Goal: Information Seeking & Learning: Understand process/instructions

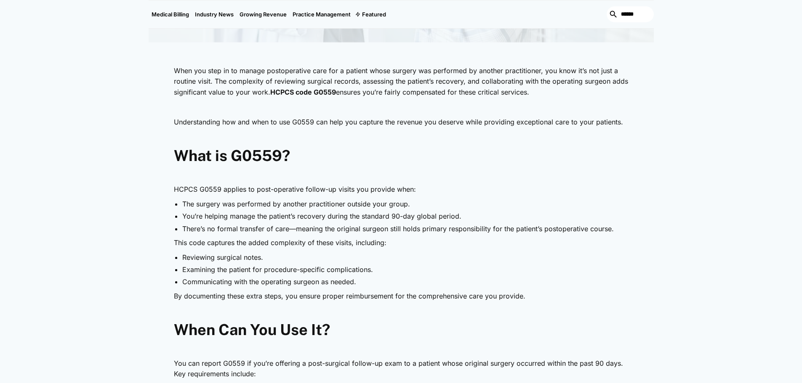
scroll to position [379, 0]
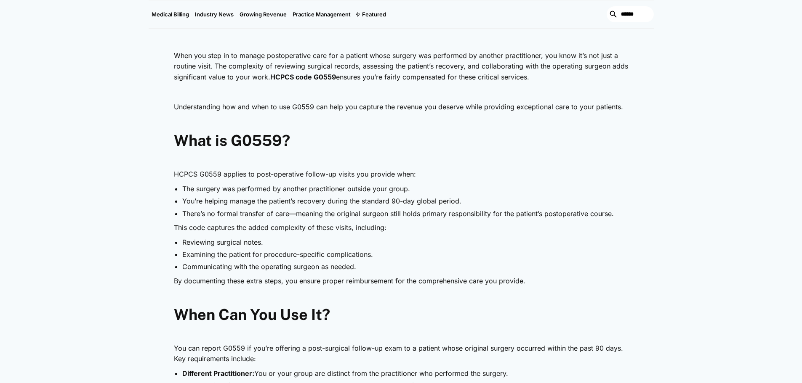
click at [181, 189] on ul "The surgery was performed by another practitioner outside your group. You’re he…" at bounding box center [401, 201] width 455 height 34
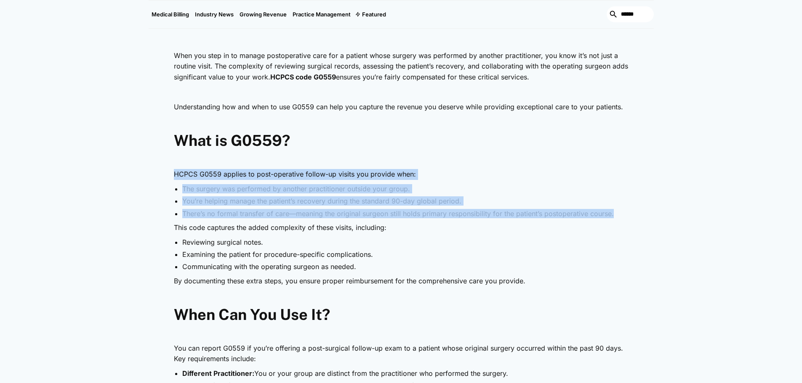
drag, startPoint x: 176, startPoint y: 176, endPoint x: 614, endPoint y: 215, distance: 439.9
copy div "HCPCS G0559 applies to post-operative follow-up visits you provide when: The su…"
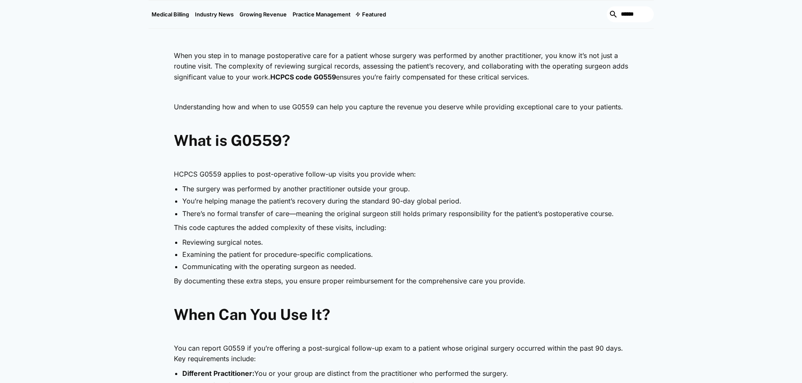
click at [598, 156] on p "‍" at bounding box center [401, 159] width 455 height 11
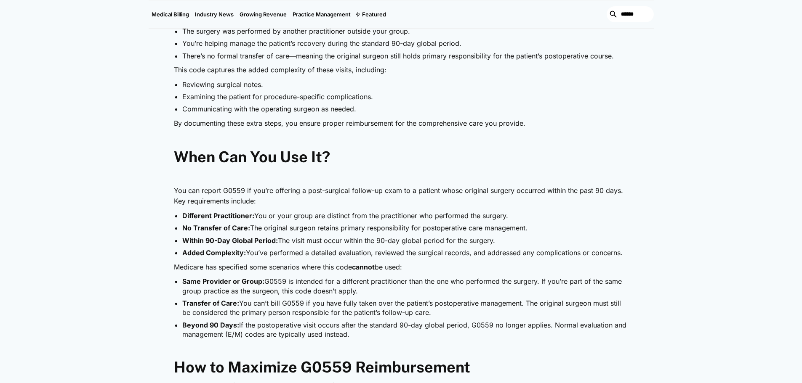
scroll to position [547, 0]
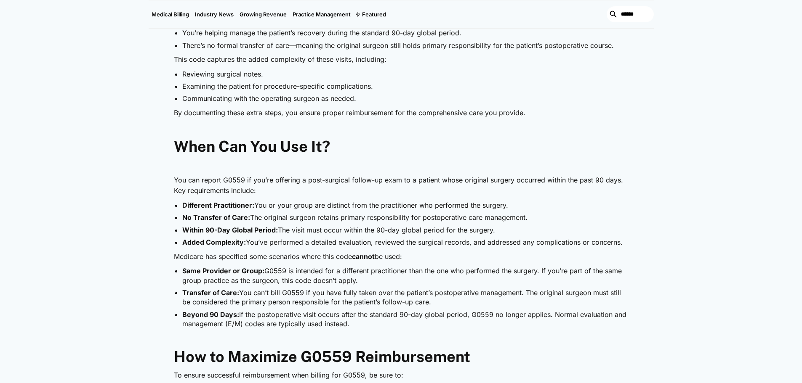
click at [397, 324] on li "Beyond 90 Days: If the postoperative visit occurs after the standard 90-day glo…" at bounding box center [405, 319] width 446 height 19
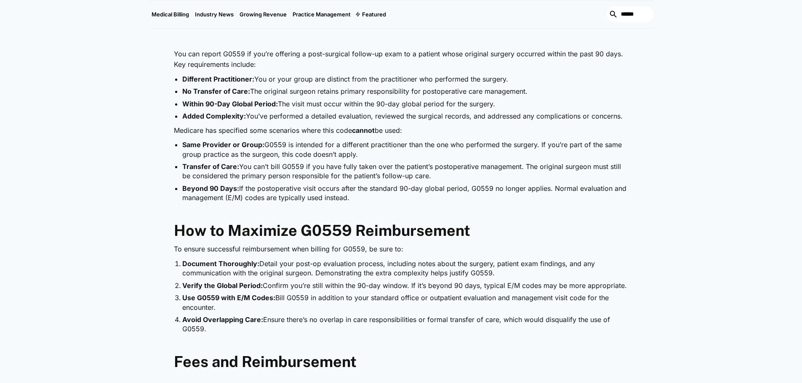
scroll to position [631, 0]
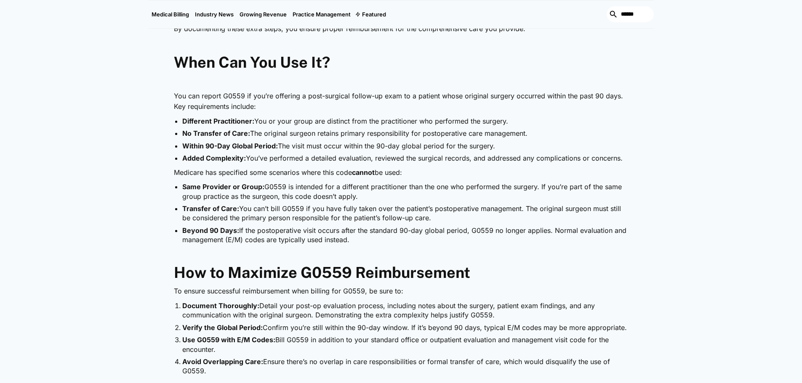
drag, startPoint x: 170, startPoint y: 94, endPoint x: 414, endPoint y: 243, distance: 286.6
click at [414, 243] on div "When you step in to manage postoperative care for a patient whose surgery was p…" at bounding box center [401, 246] width 505 height 905
copy div "Lor ips dolors A5881 co adi’el seddoeiu t inci-utlabore etdolo-ma aliq en a min…"
click at [534, 278] on h2 "How to Maximize G0559 Reimbursement" at bounding box center [401, 273] width 455 height 18
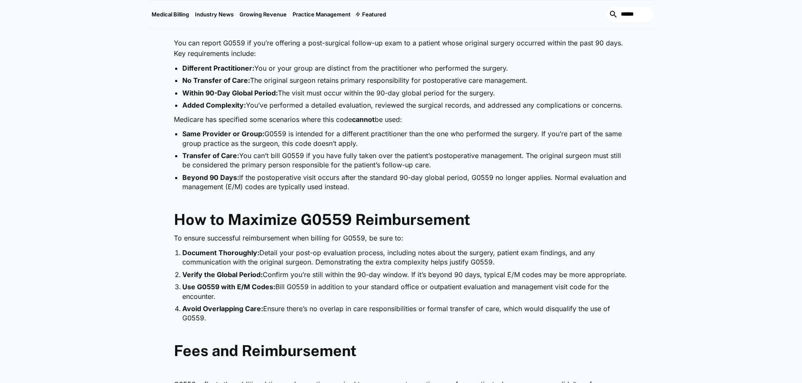
scroll to position [758, 0]
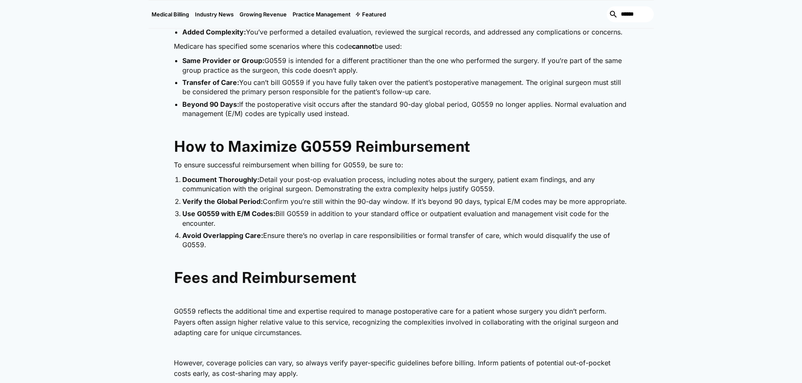
drag, startPoint x: 170, startPoint y: 166, endPoint x: 309, endPoint y: 246, distance: 160.5
click at [309, 246] on div "When you step in to manage postoperative care for a patient whose surgery was p…" at bounding box center [401, 119] width 505 height 905
copy div "To ensure successful reimbursement when billing for G0559, be sure to: Document…"
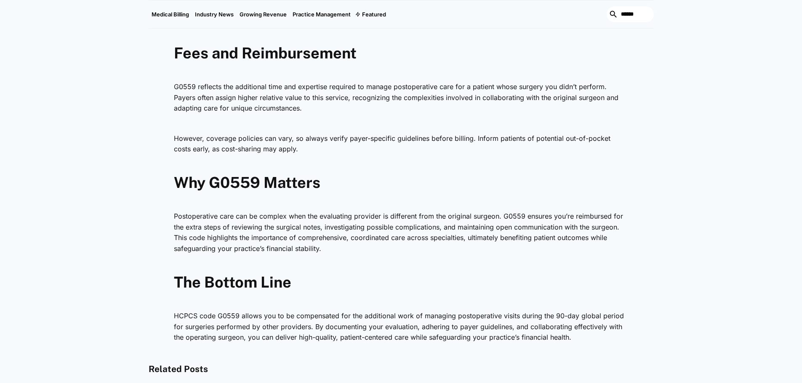
scroll to position [1010, 0]
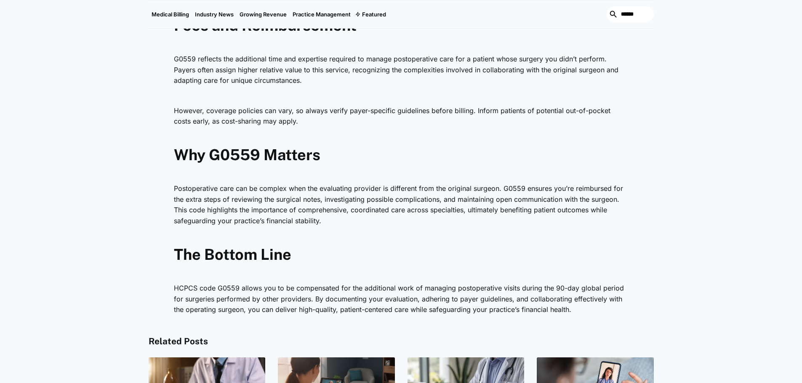
click at [392, 253] on h2 "The Bottom Line" at bounding box center [401, 255] width 455 height 18
click at [590, 316] on p "HCPCS code G0559 allows you to be compensated for the additional work of managi…" at bounding box center [401, 299] width 455 height 32
click at [572, 310] on p "HCPCS code G0559 allows you to be compensated for the additional work of managi…" at bounding box center [401, 299] width 455 height 32
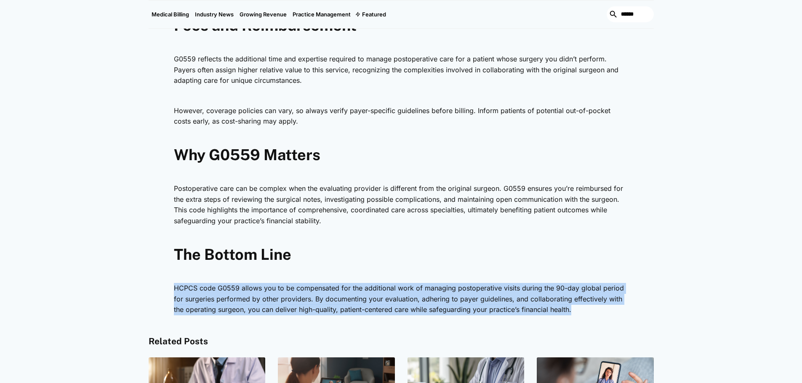
drag, startPoint x: 578, startPoint y: 313, endPoint x: 170, endPoint y: 291, distance: 408.5
copy p "HCPCS code G0559 allows you to be compensated for the additional work of managi…"
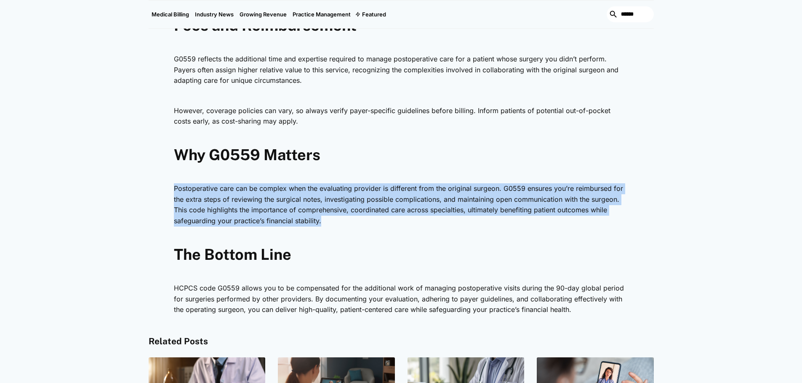
drag, startPoint x: 318, startPoint y: 223, endPoint x: 166, endPoint y: 193, distance: 154.8
copy p "Postoperative care can be complex when the evaluating provider is different fro…"
click at [532, 126] on p "However, coverage policies can vary, so always verify payer-specific guidelines…" at bounding box center [401, 116] width 455 height 21
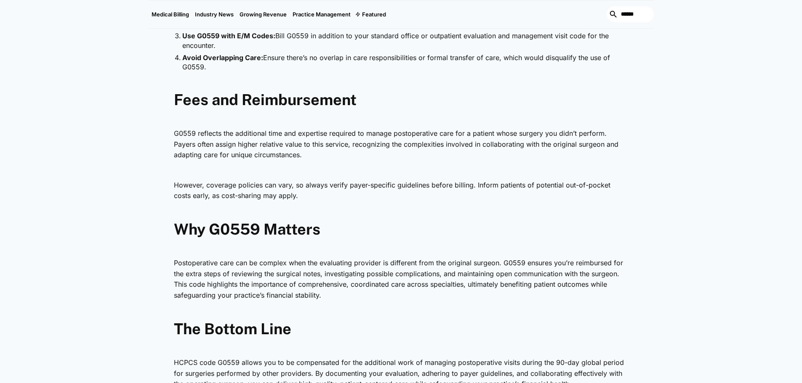
scroll to position [926, 0]
